Goal: Task Accomplishment & Management: Manage account settings

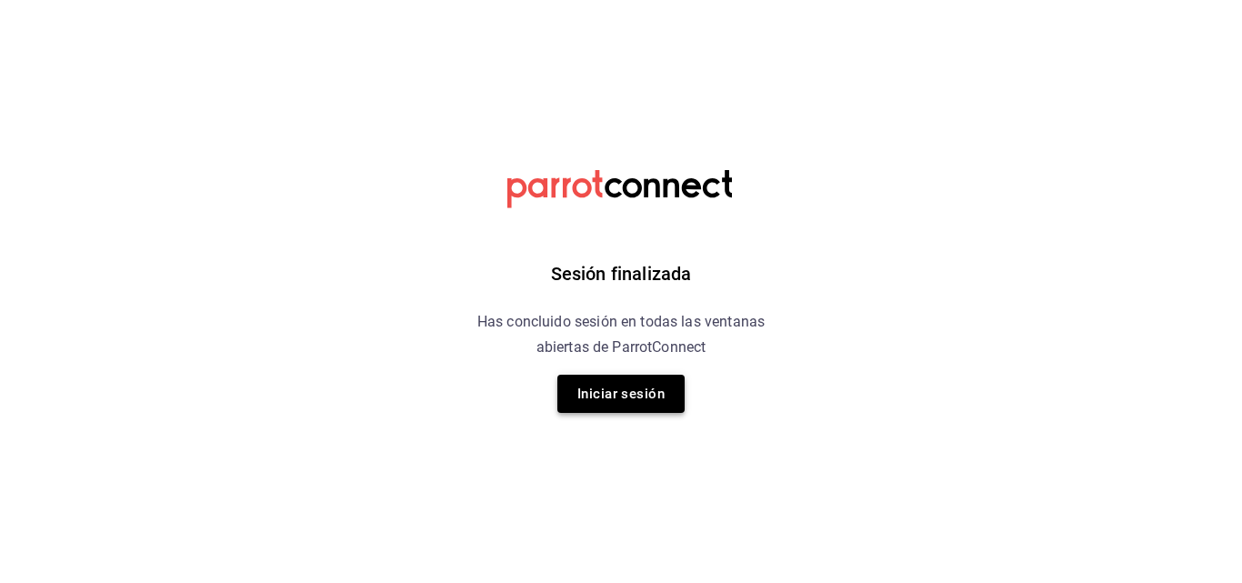
click at [645, 386] on button "Iniciar sesión" at bounding box center [621, 394] width 127 height 38
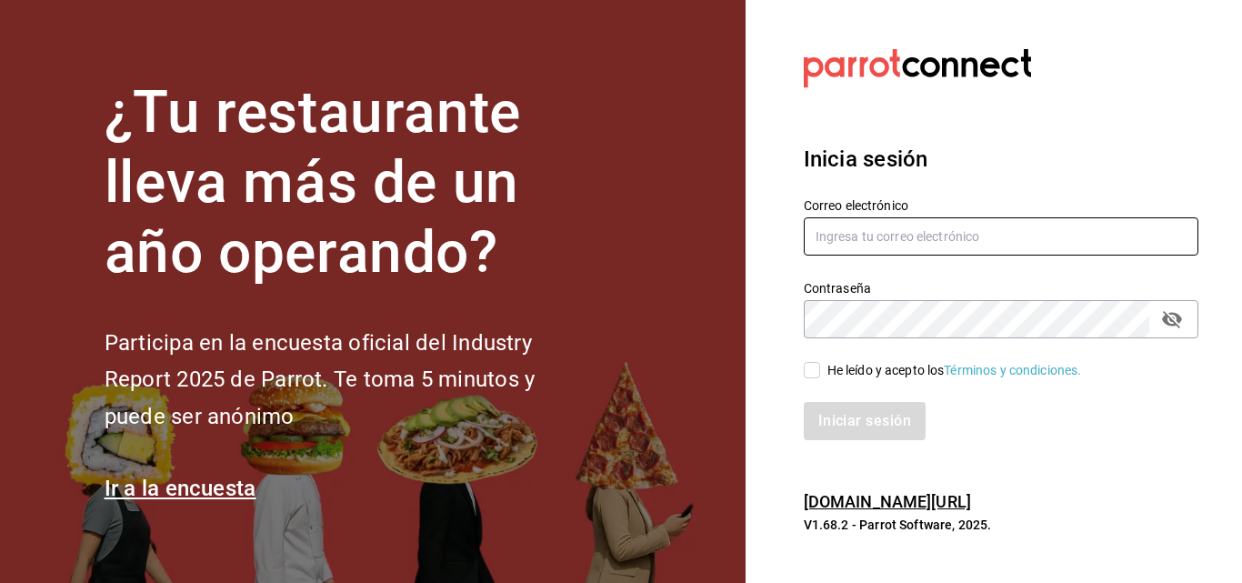
type input "bcalva@xbc.com.mx"
click at [822, 381] on div "Iniciar sesión" at bounding box center [990, 410] width 417 height 60
click at [813, 374] on input "He leído y acepto los Términos y condiciones." at bounding box center [812, 370] width 16 height 16
checkbox input "true"
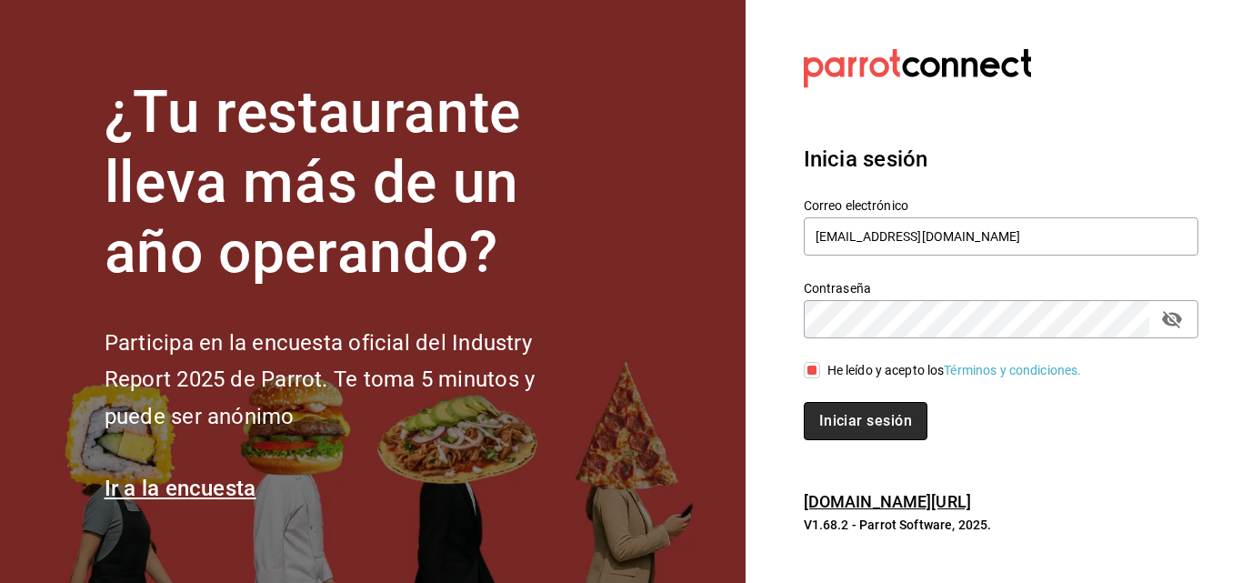
click at [835, 408] on button "Iniciar sesión" at bounding box center [866, 421] width 124 height 38
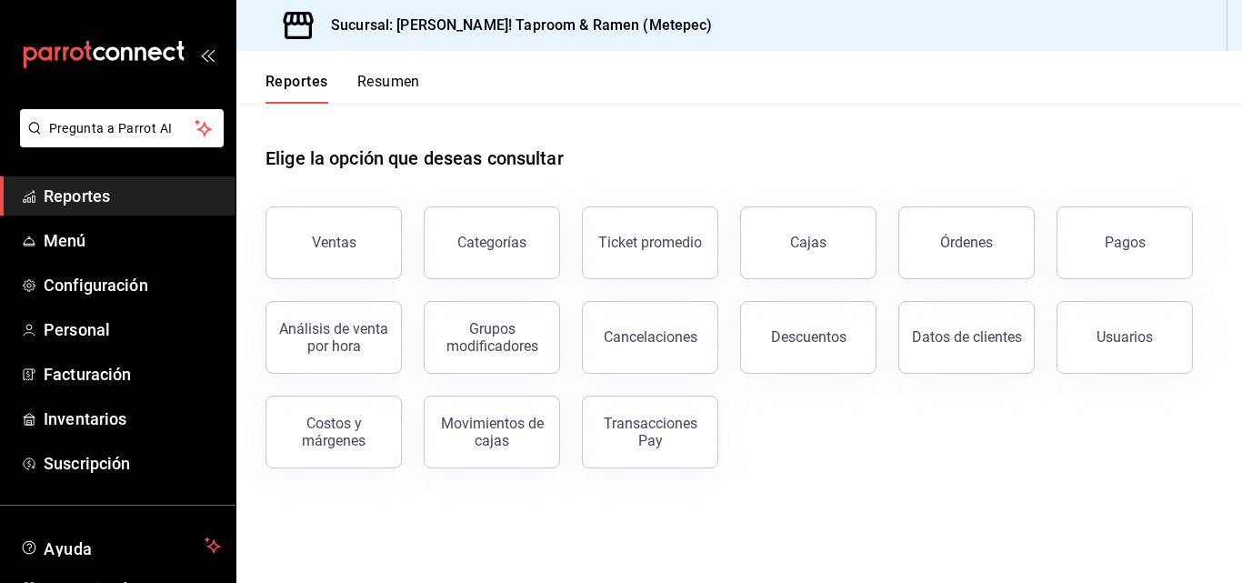
click at [378, 244] on button "Ventas" at bounding box center [334, 242] width 136 height 73
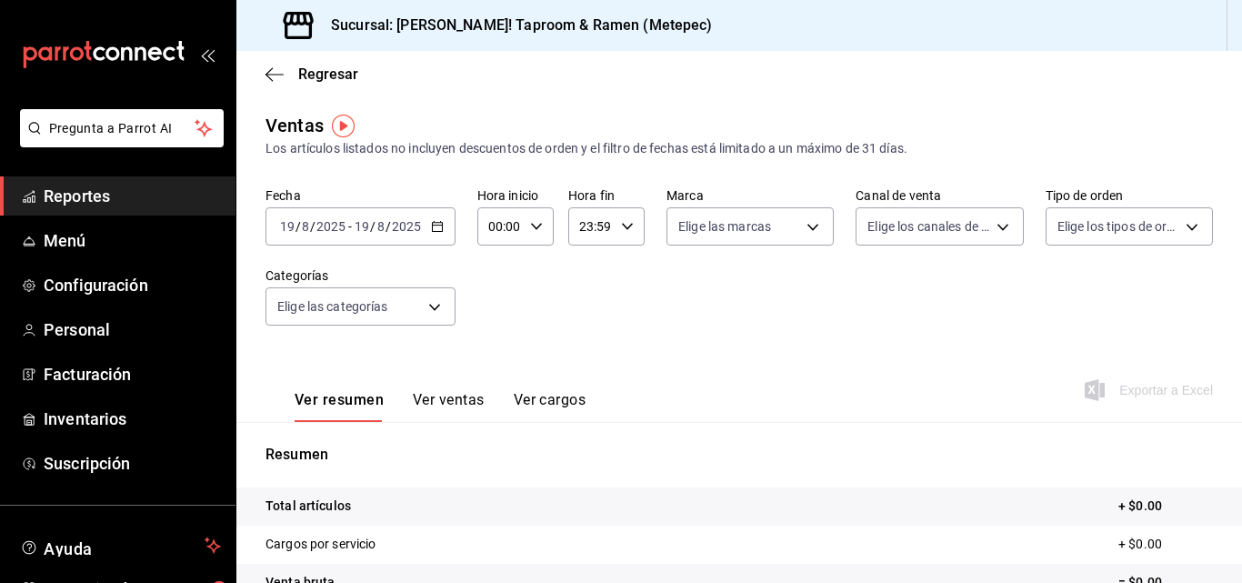
click at [431, 228] on icon "button" at bounding box center [437, 226] width 13 height 13
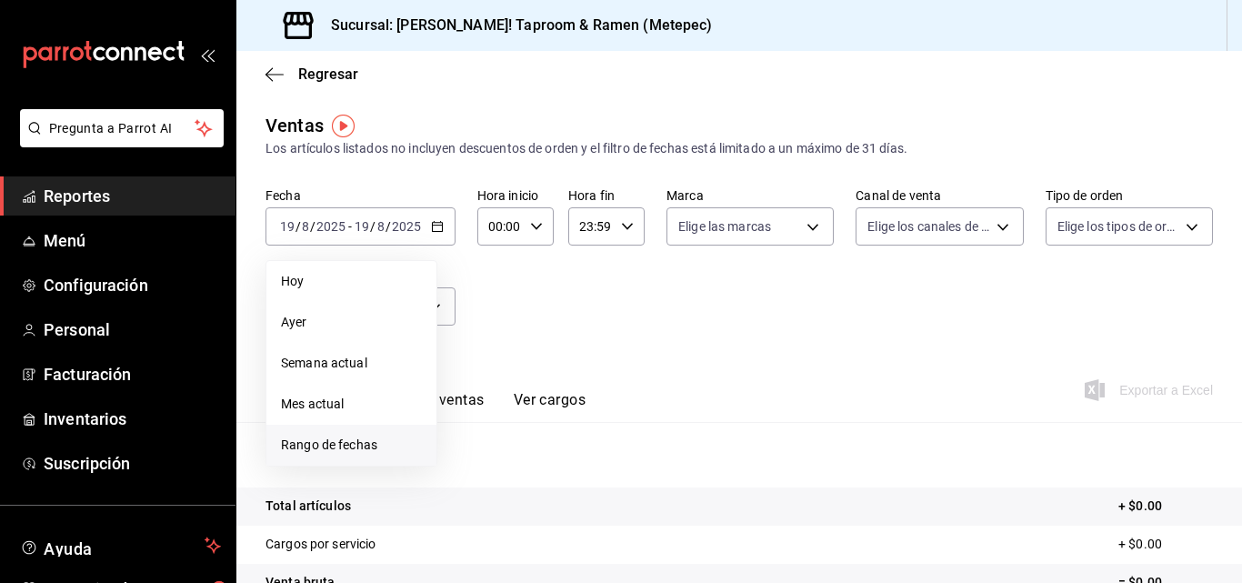
click at [350, 439] on span "Rango de fechas" at bounding box center [351, 445] width 141 height 19
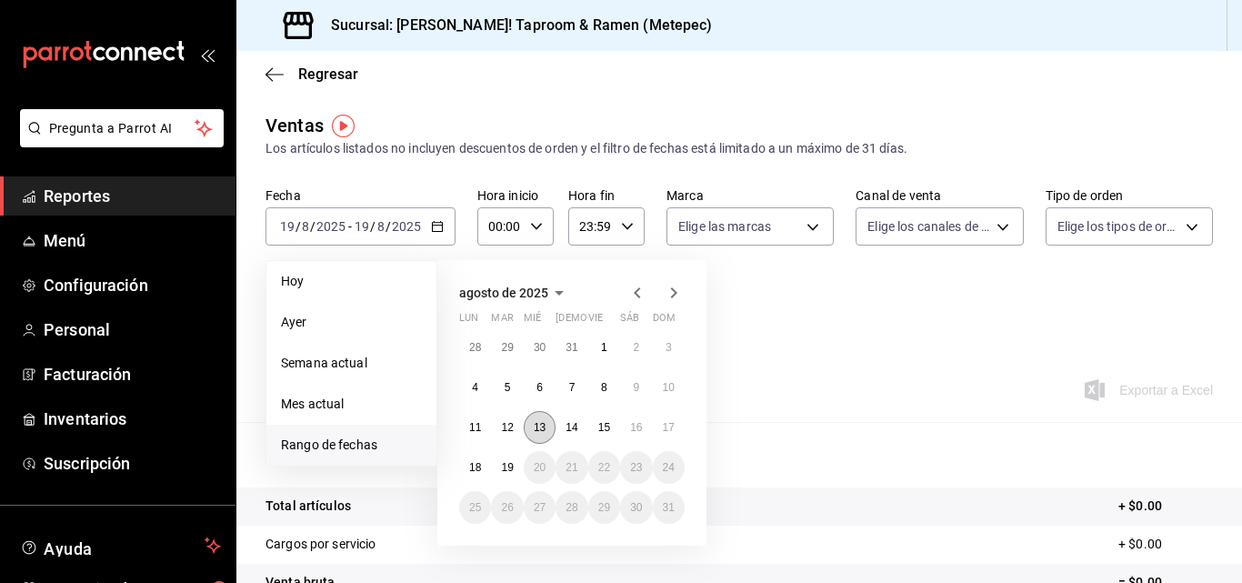
click at [538, 429] on abbr "13" at bounding box center [540, 427] width 12 height 13
click at [664, 427] on abbr "17" at bounding box center [669, 427] width 12 height 13
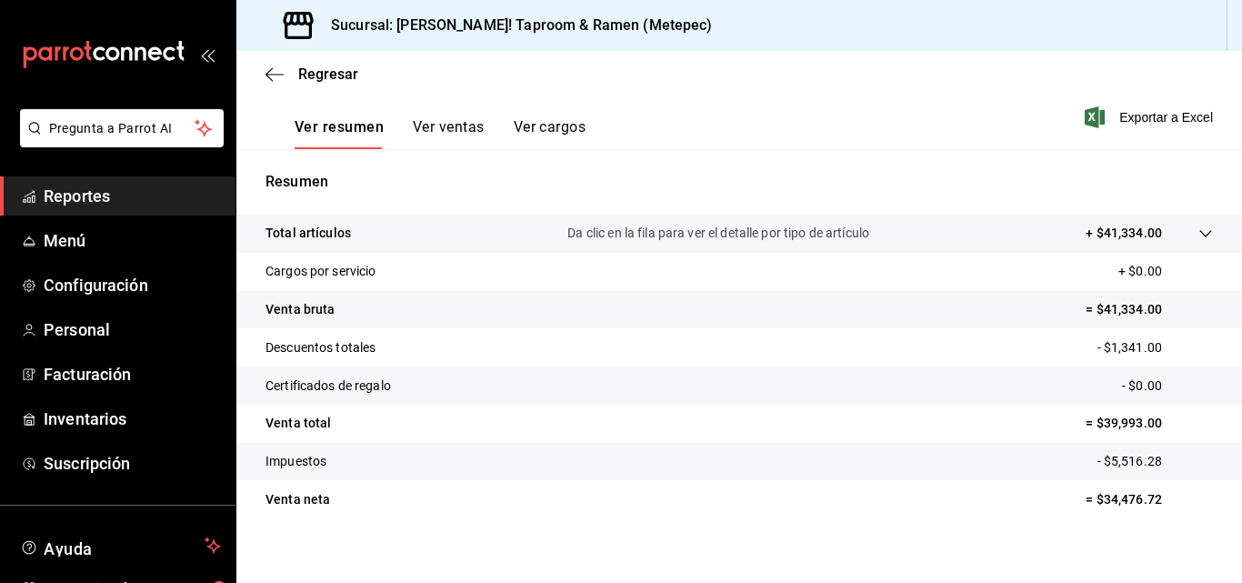
scroll to position [288, 0]
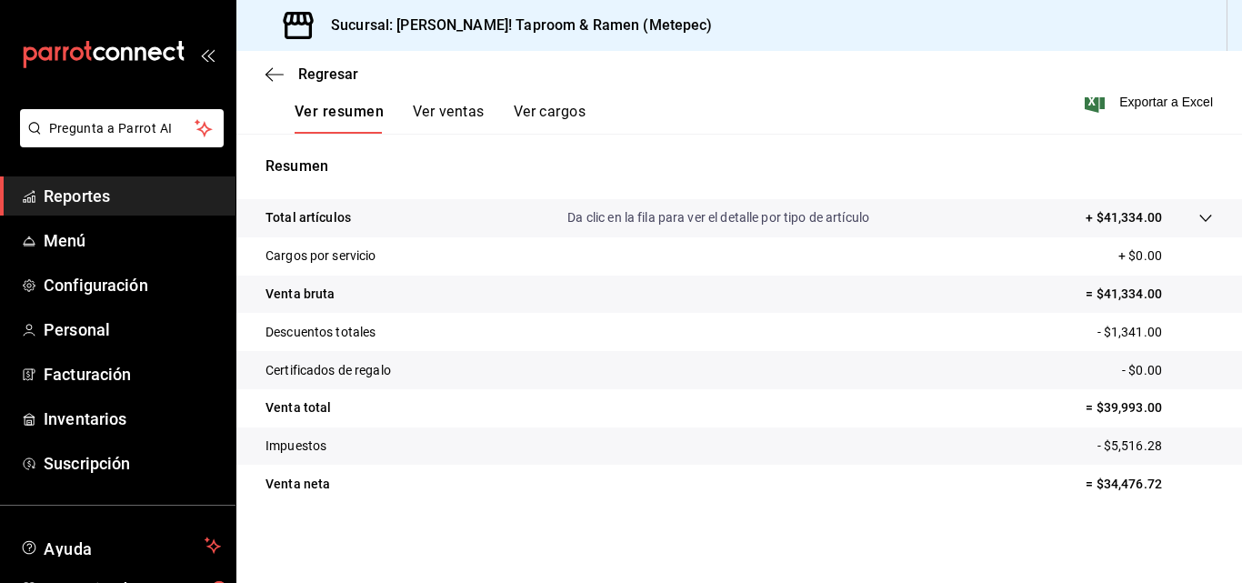
click at [375, 331] on p "Descuentos totales" at bounding box center [321, 332] width 110 height 19
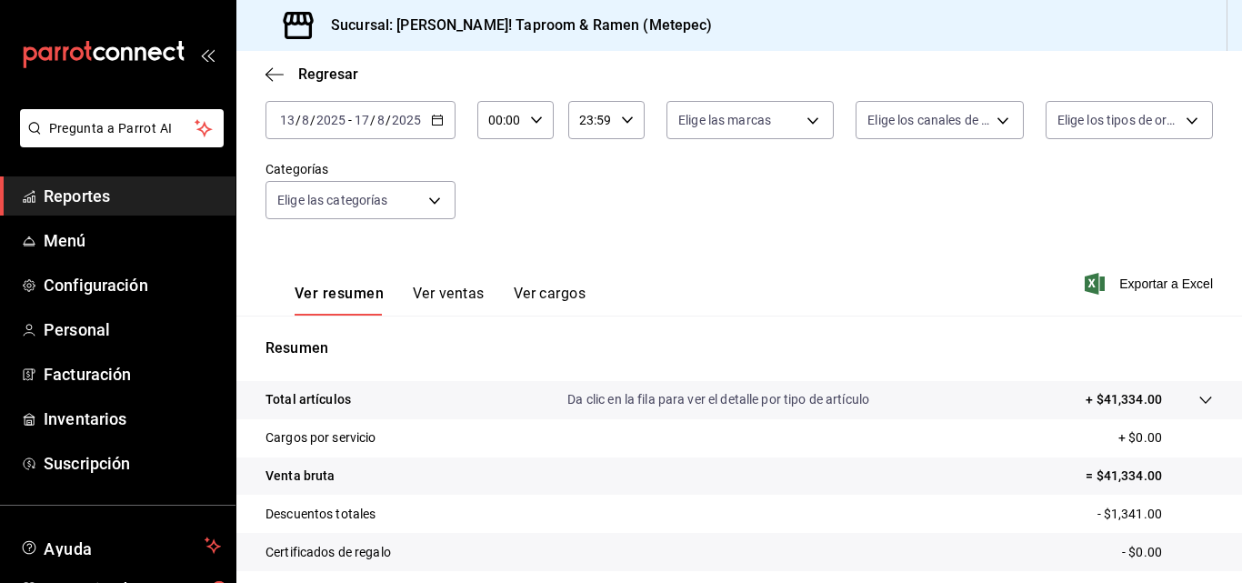
scroll to position [15, 0]
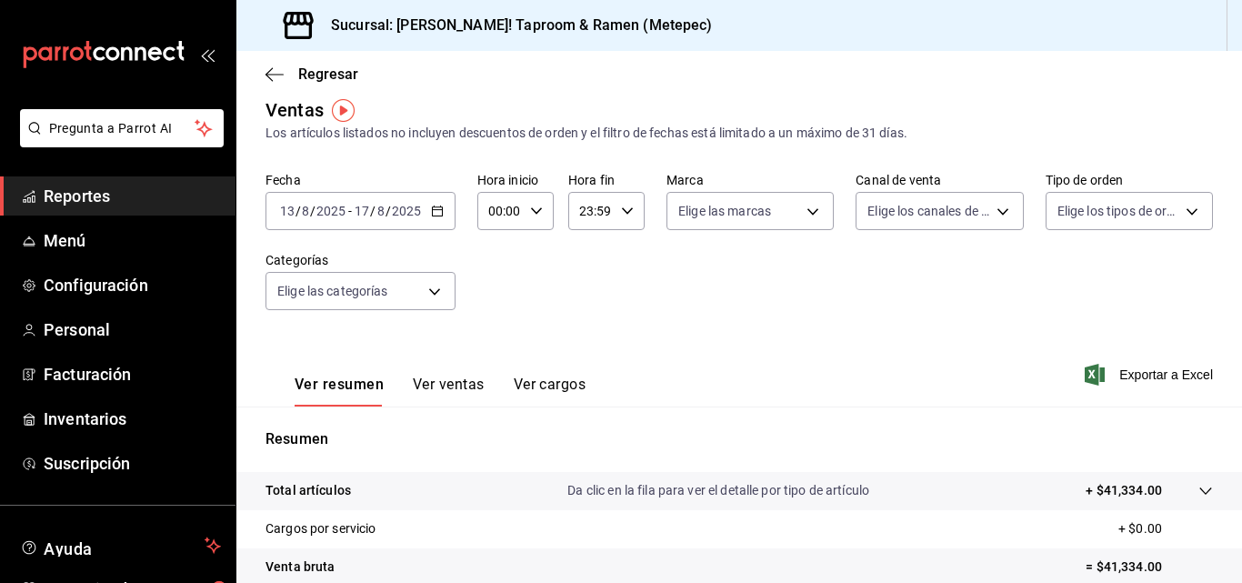
click at [417, 388] on button "Ver ventas" at bounding box center [449, 391] width 72 height 31
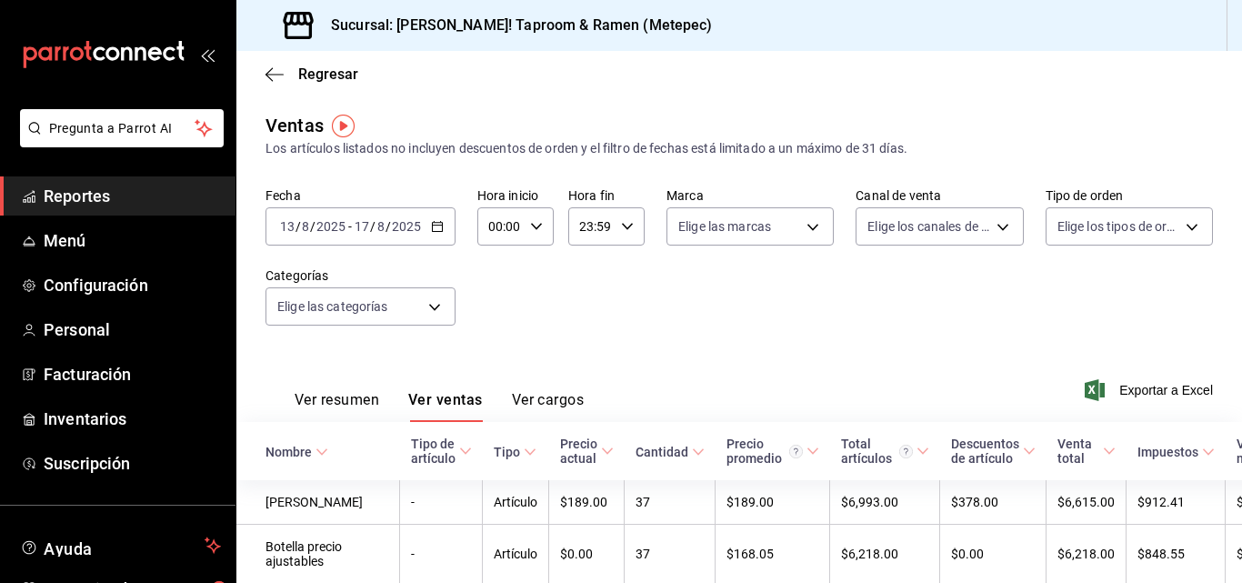
click at [437, 221] on icon "button" at bounding box center [437, 226] width 13 height 13
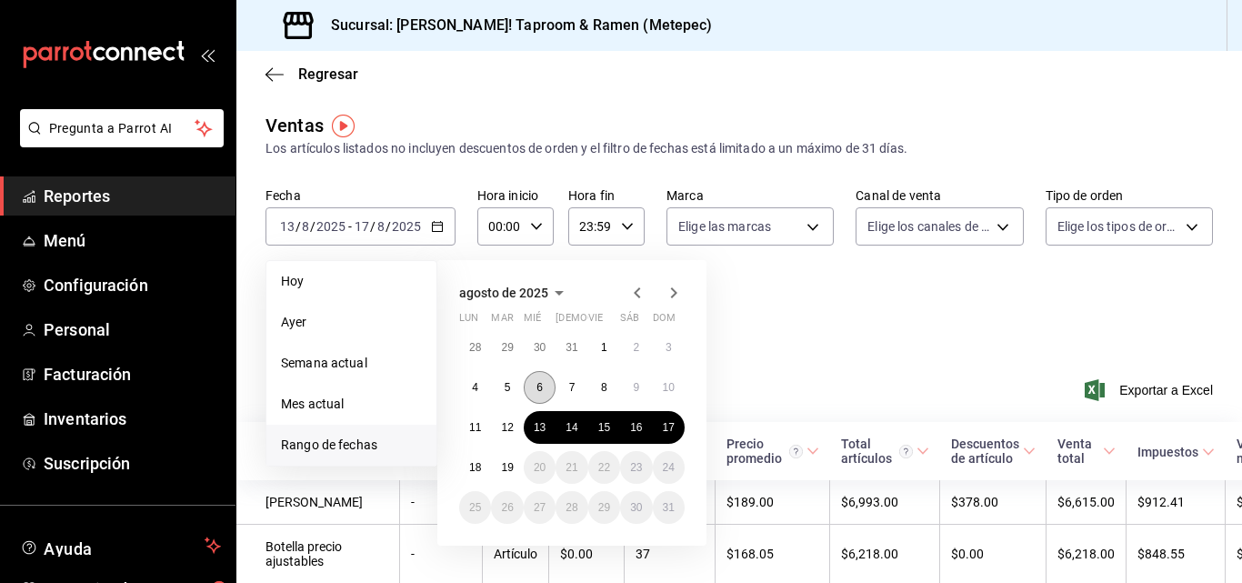
click at [544, 390] on button "6" at bounding box center [540, 387] width 32 height 33
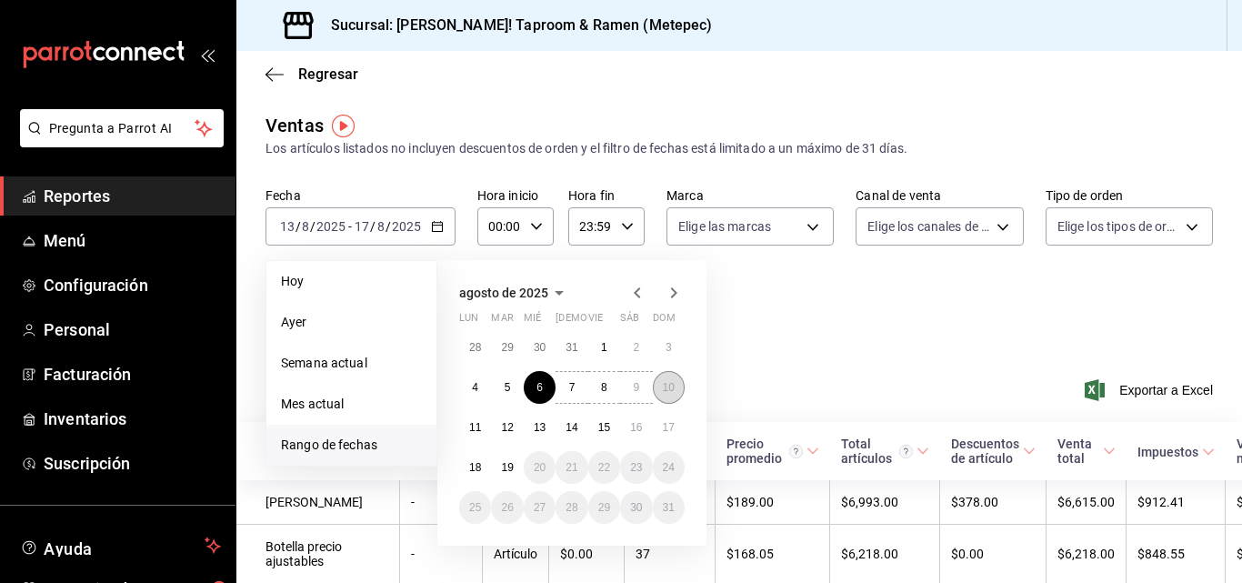
click at [675, 396] on button "10" at bounding box center [669, 387] width 32 height 33
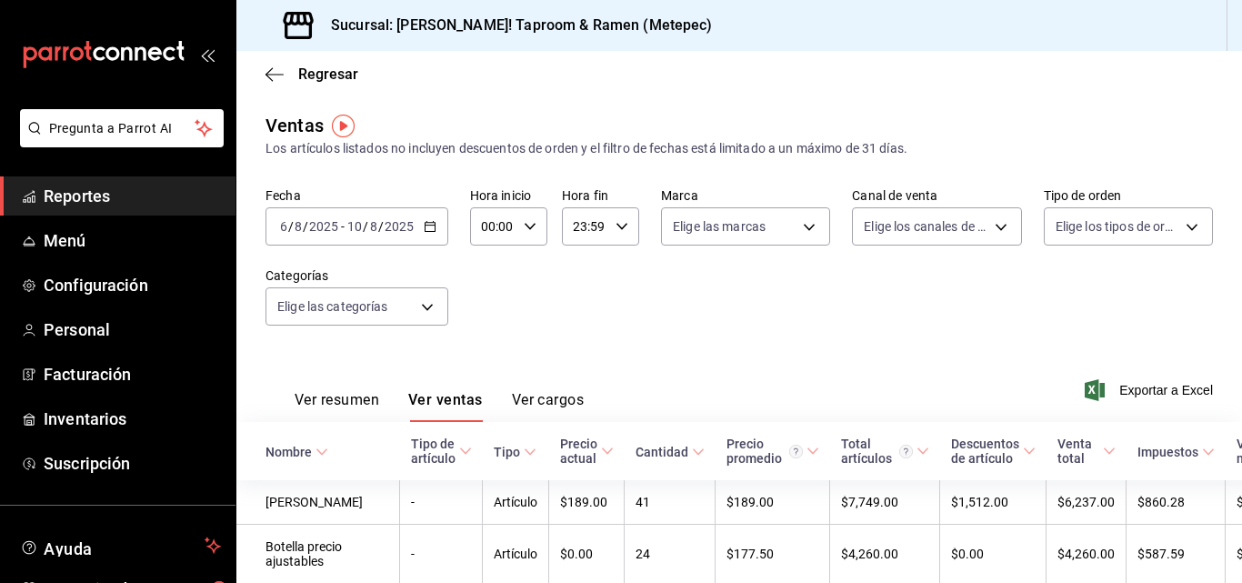
click at [425, 232] on \(Stroke\) "button" at bounding box center [430, 227] width 11 height 10
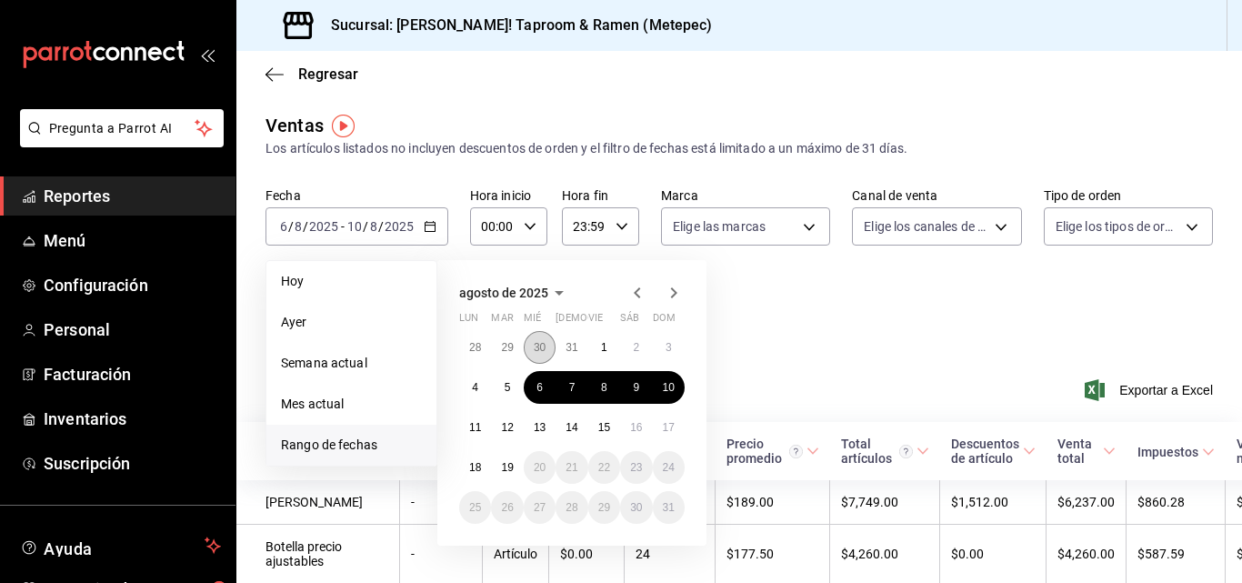
click at [540, 349] on abbr "30" at bounding box center [540, 347] width 12 height 13
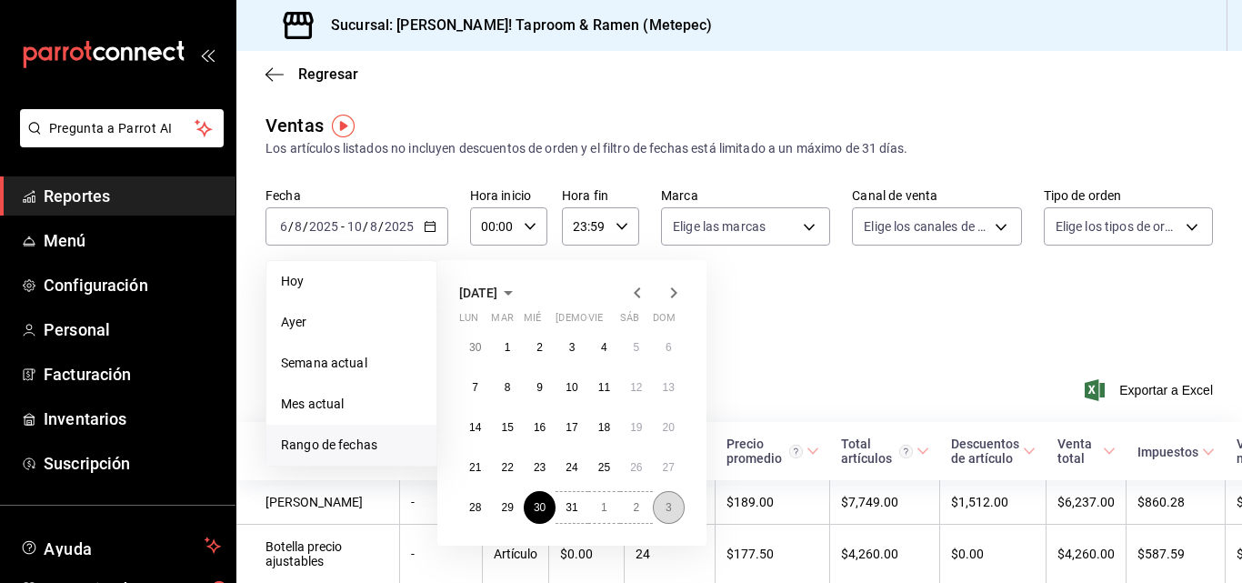
click at [661, 508] on button "3" at bounding box center [669, 507] width 32 height 33
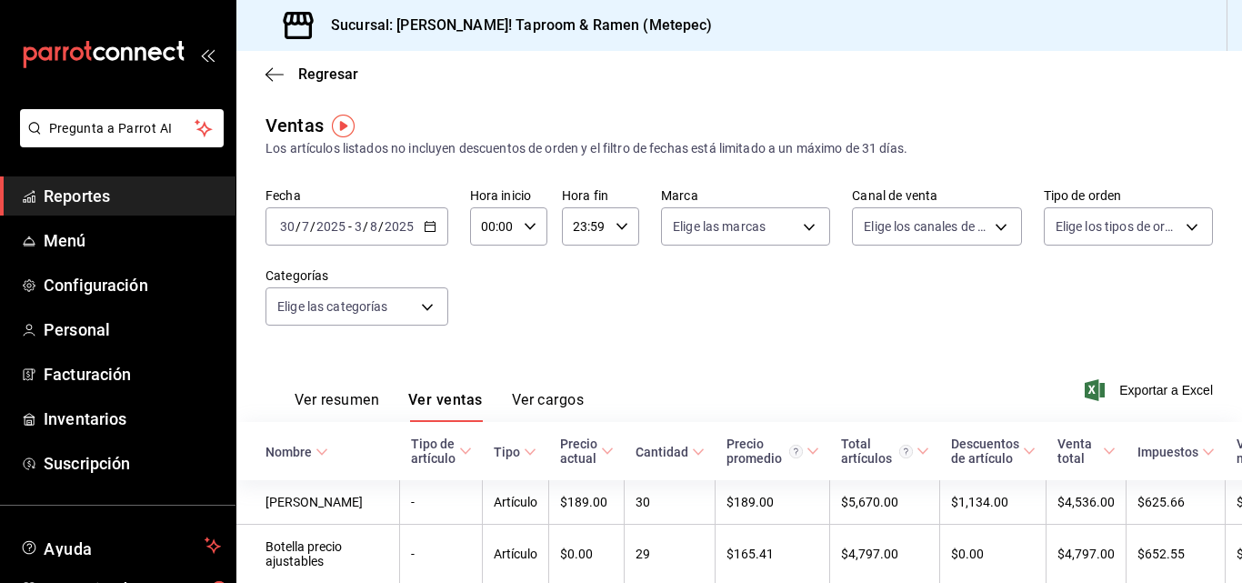
click at [429, 224] on icon "button" at bounding box center [430, 226] width 13 height 13
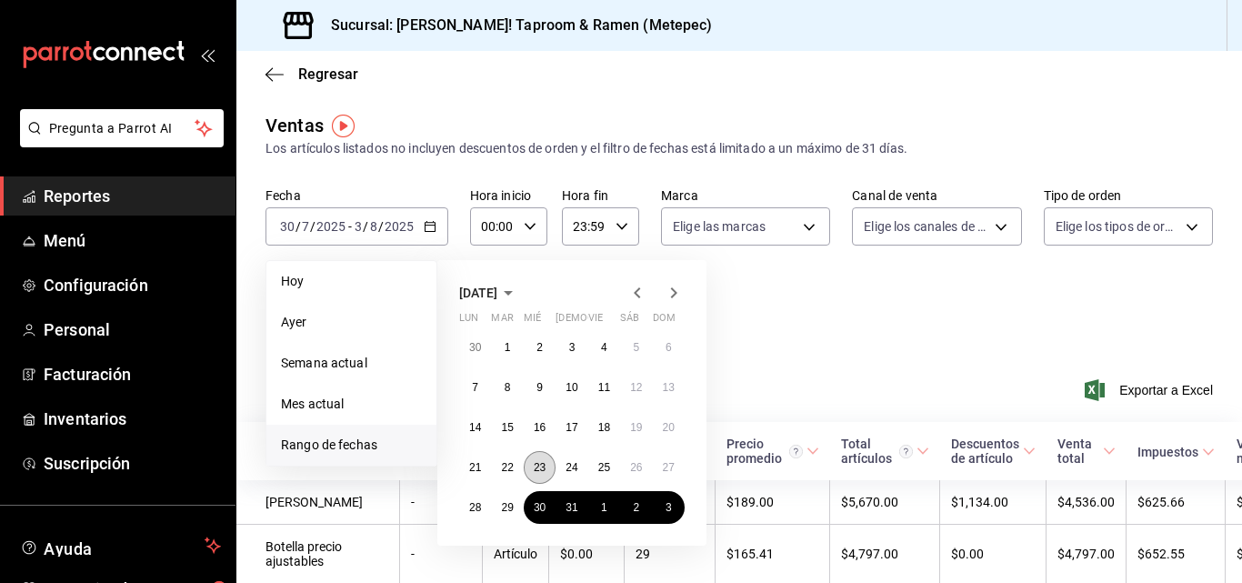
click at [540, 473] on abbr "23" at bounding box center [540, 467] width 12 height 13
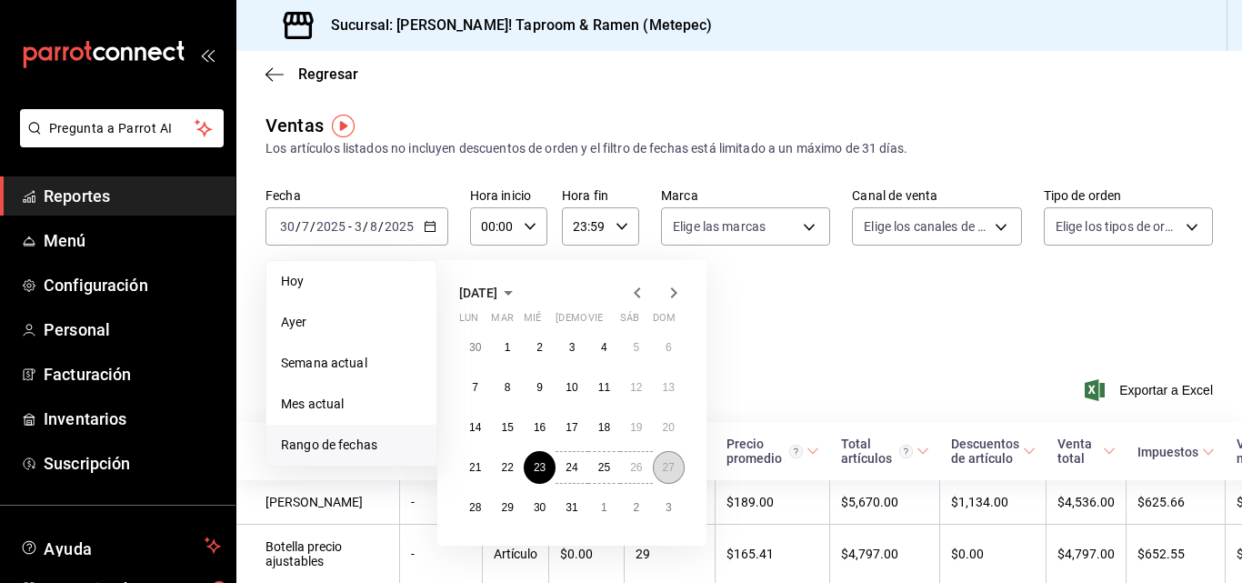
click at [667, 468] on abbr "27" at bounding box center [669, 467] width 12 height 13
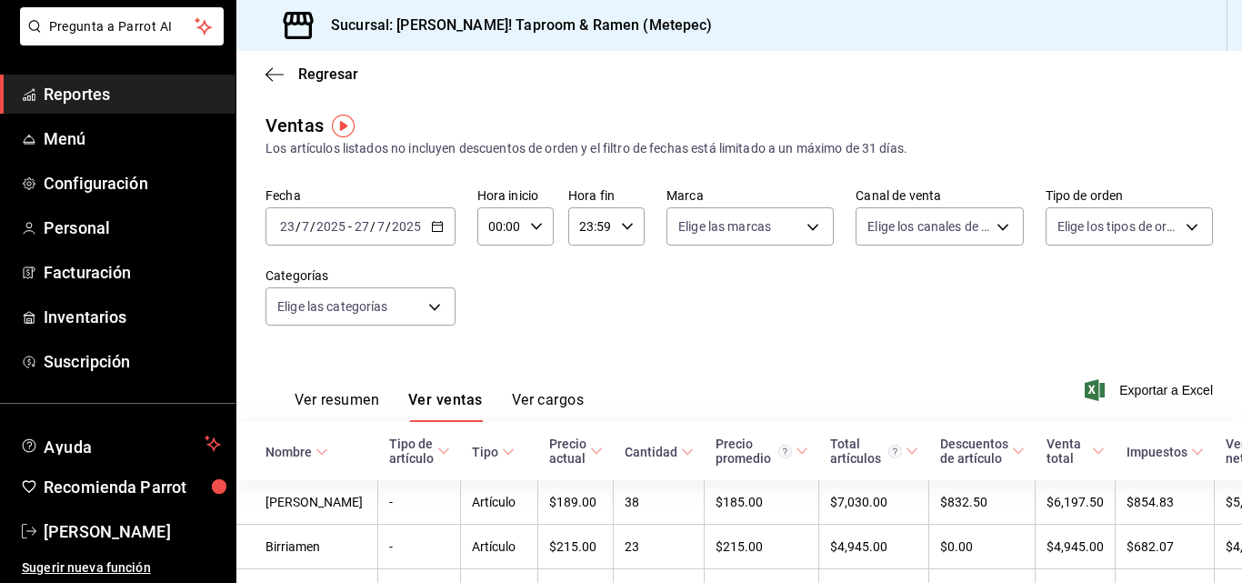
scroll to position [104, 0]
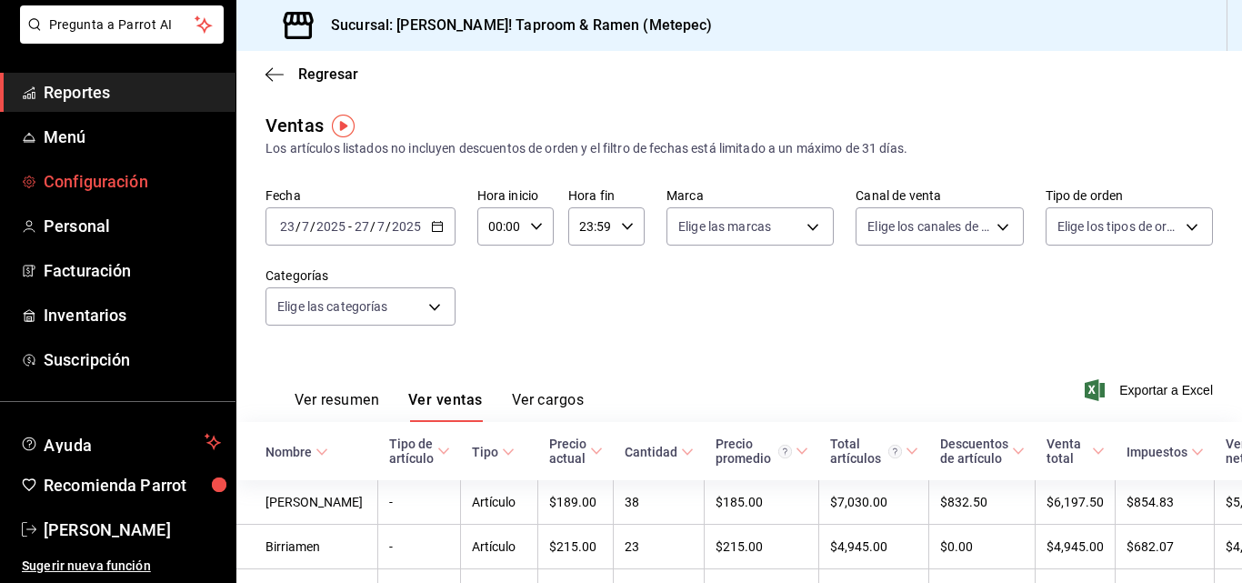
click at [134, 186] on span "Configuración" at bounding box center [132, 181] width 177 height 25
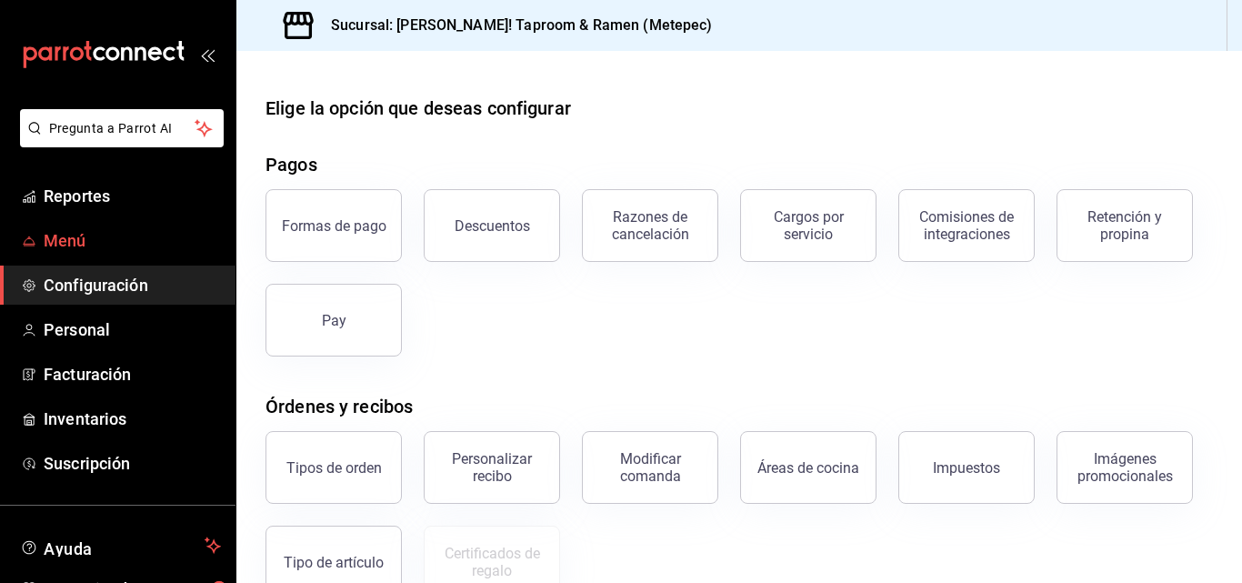
click at [73, 238] on span "Menú" at bounding box center [132, 240] width 177 height 25
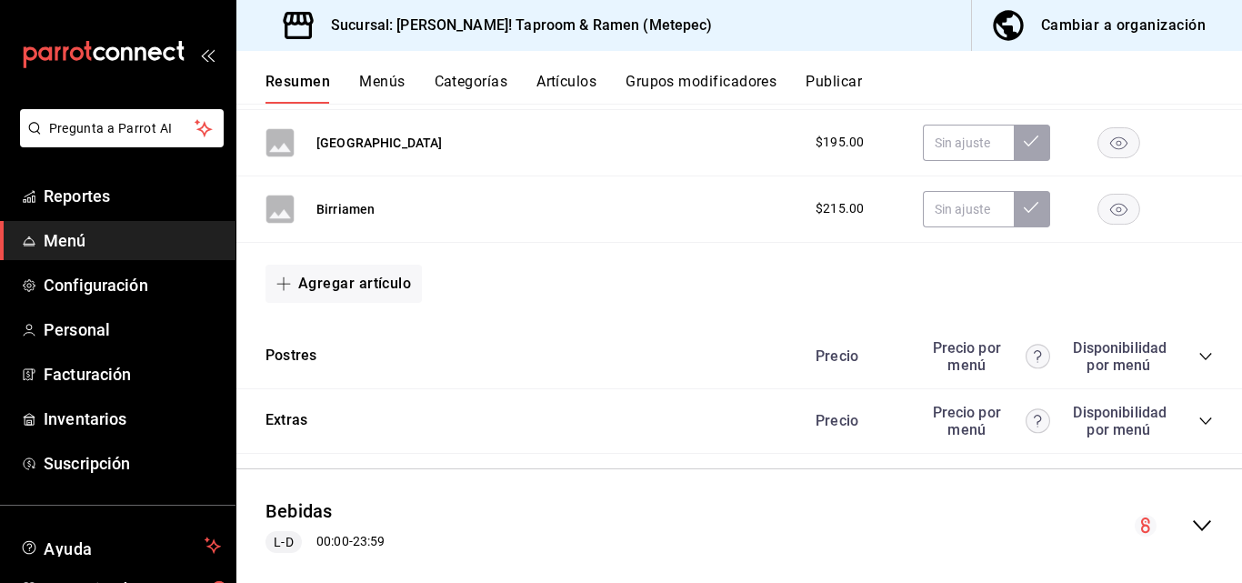
scroll to position [1016, 0]
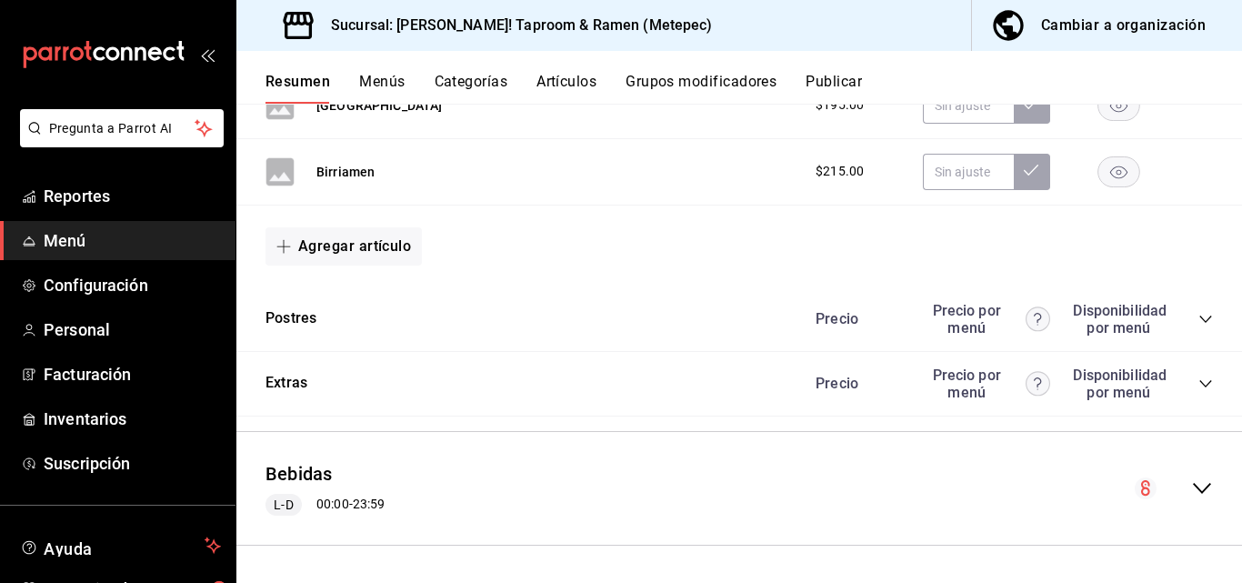
click at [373, 82] on button "Menús" at bounding box center [381, 88] width 45 height 31
